Goal: Information Seeking & Learning: Learn about a topic

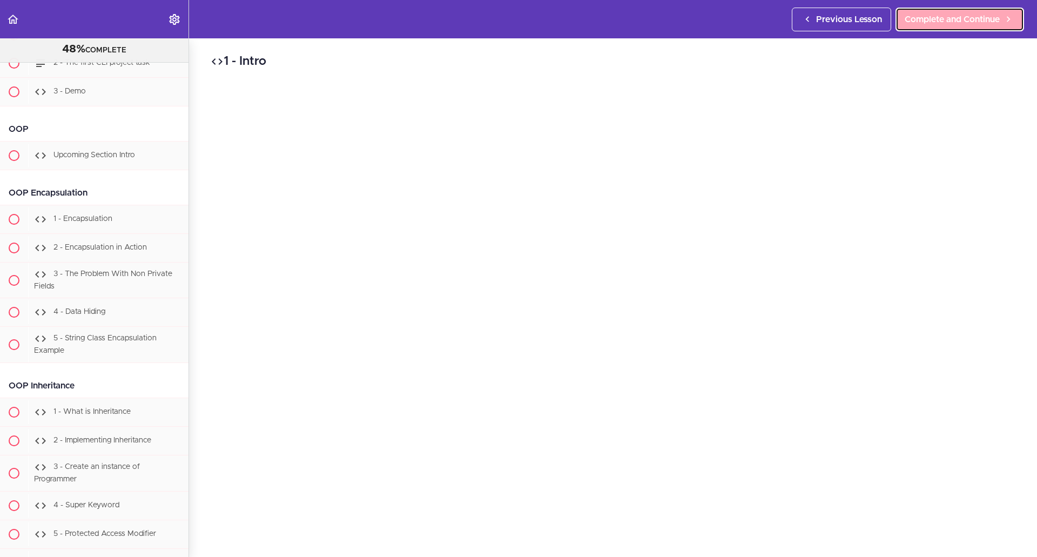
click at [928, 16] on span "Complete and Continue" at bounding box center [951, 19] width 95 height 13
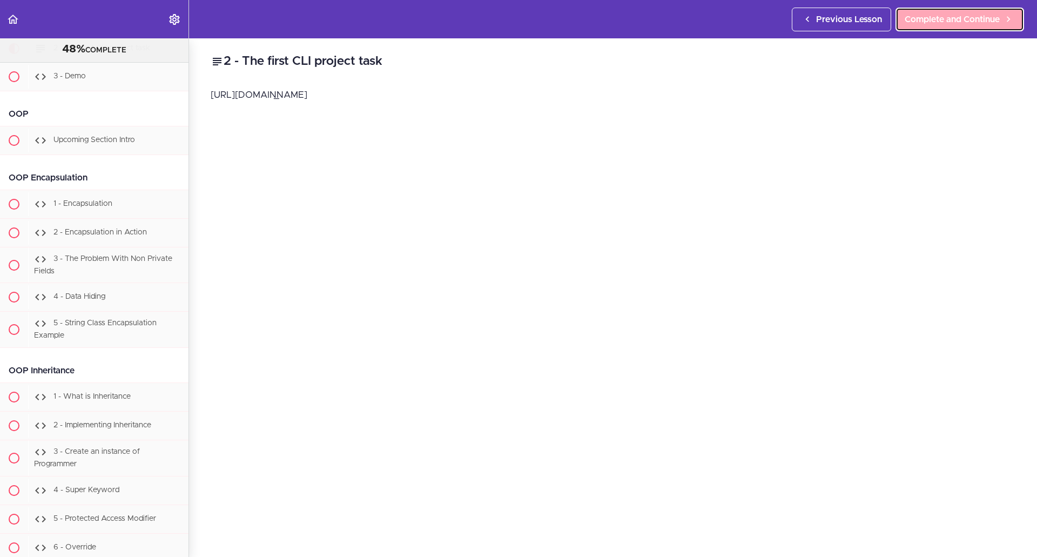
scroll to position [6128, 0]
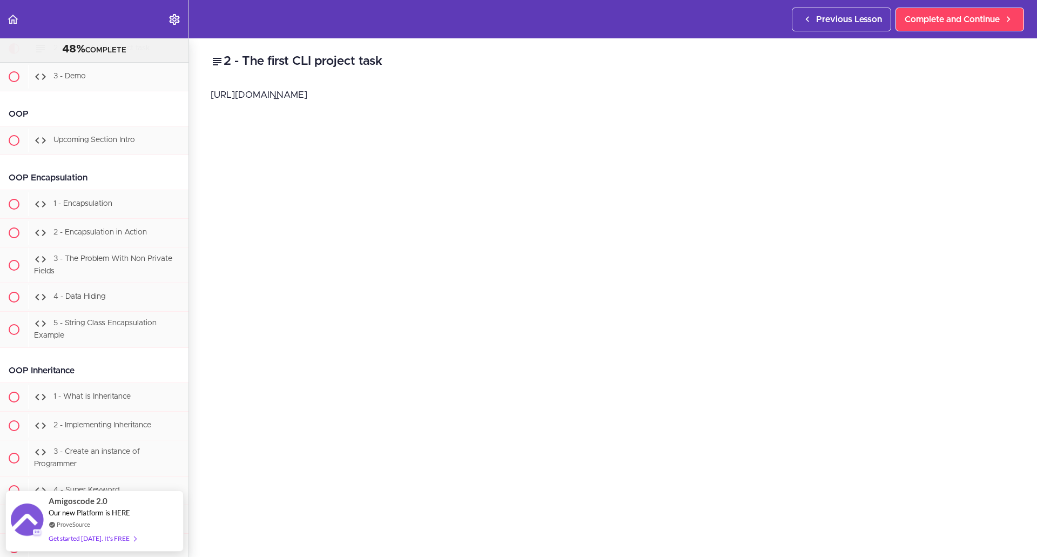
drag, startPoint x: 495, startPoint y: 103, endPoint x: 255, endPoint y: 111, distance: 239.9
click at [255, 111] on div "[URL][DOMAIN_NAME]" at bounding box center [613, 101] width 804 height 28
click at [270, 101] on p "[URL][DOMAIN_NAME]" at bounding box center [613, 95] width 804 height 16
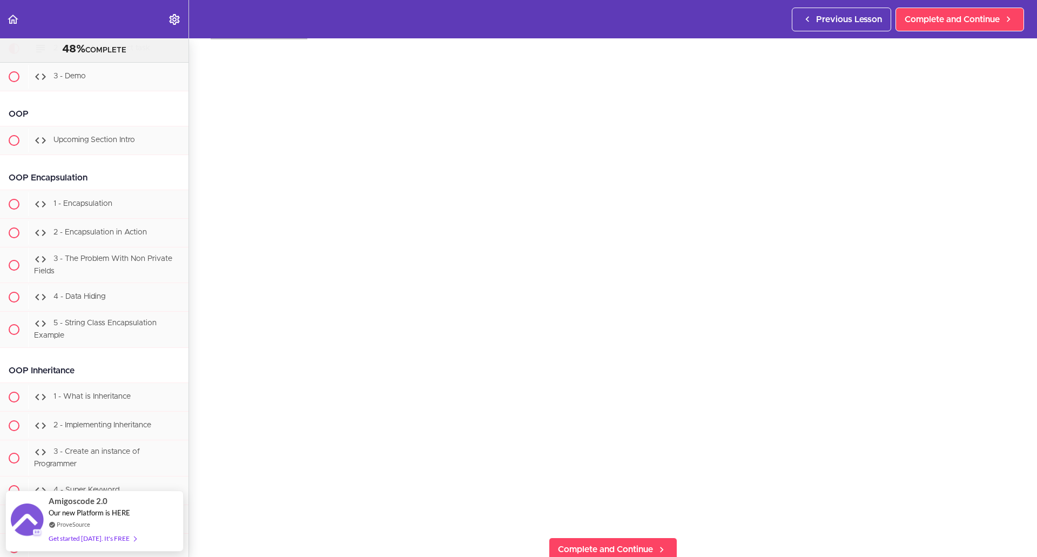
scroll to position [49, 0]
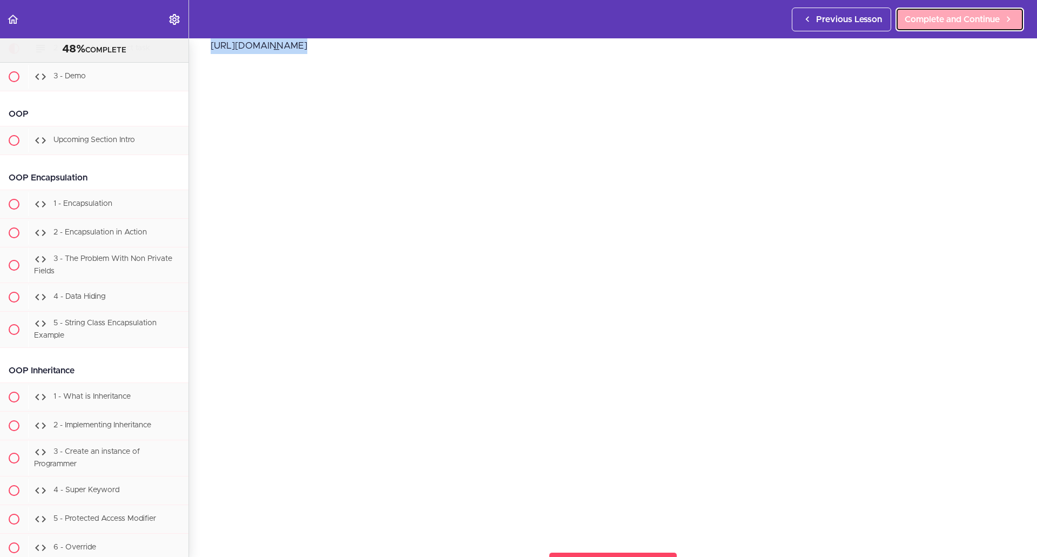
click at [961, 20] on span "Complete and Continue" at bounding box center [951, 19] width 95 height 13
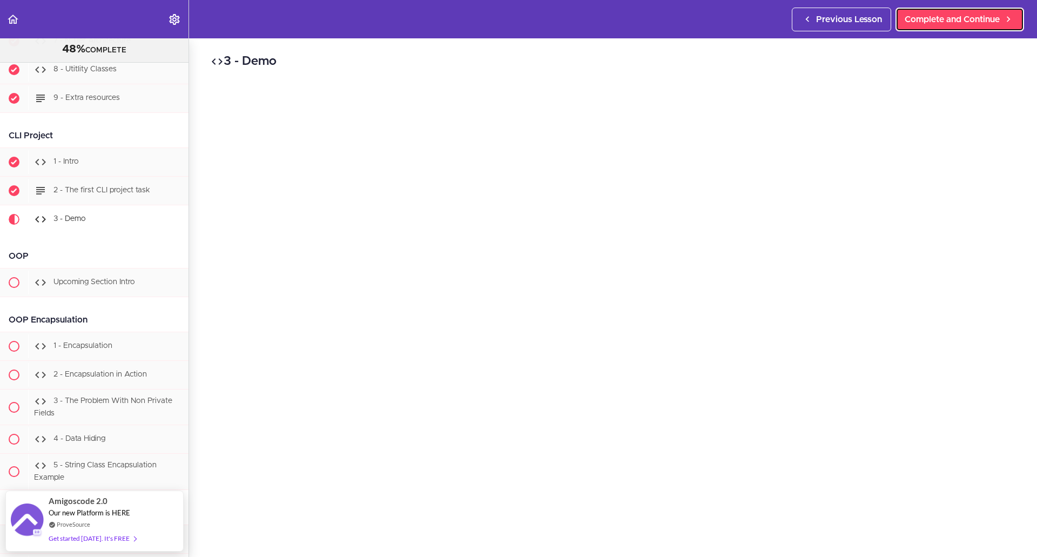
scroll to position [5993, 0]
